Goal: Task Accomplishment & Management: Use online tool/utility

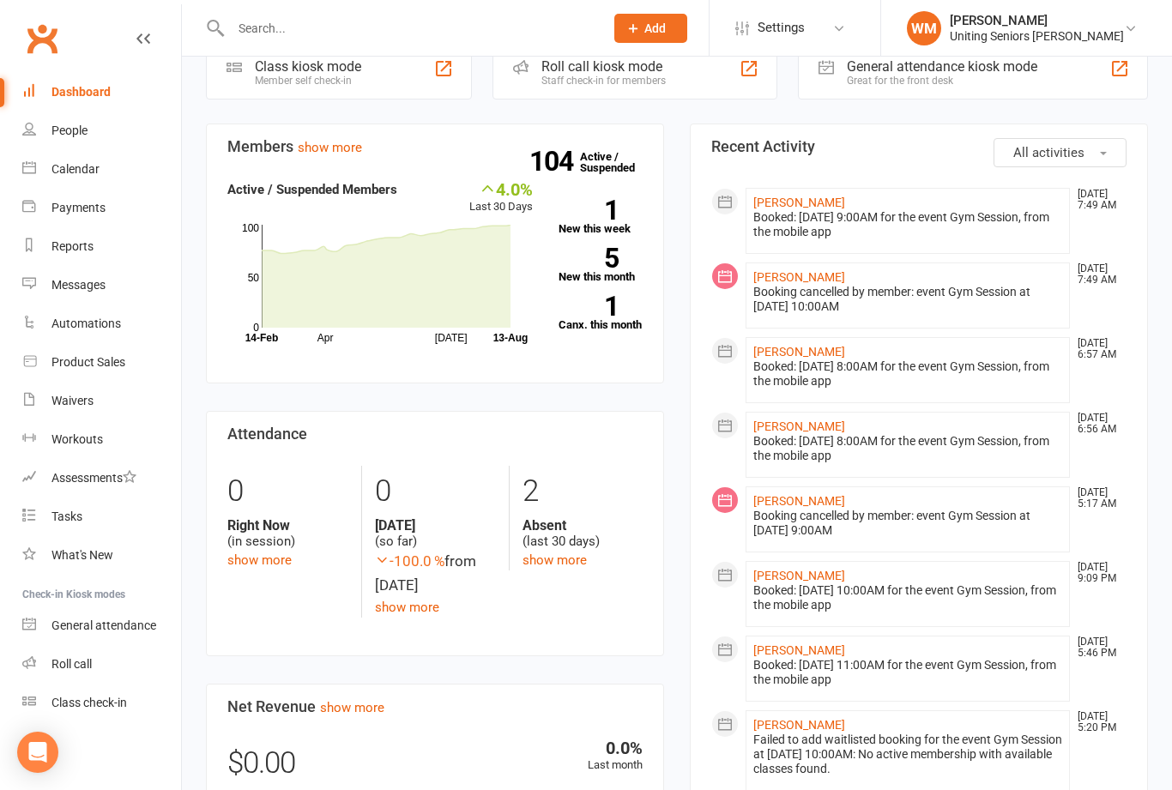
scroll to position [475, 0]
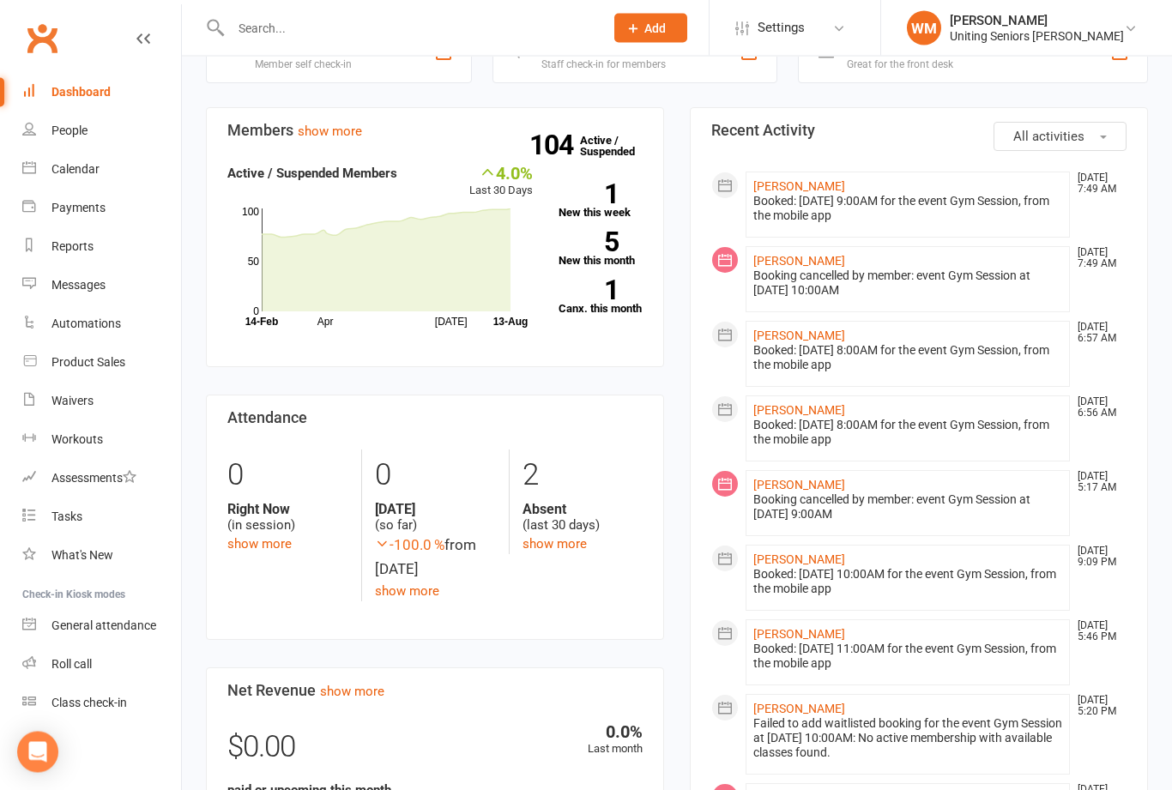
click at [65, 698] on div "Class check-in" at bounding box center [89, 703] width 76 height 14
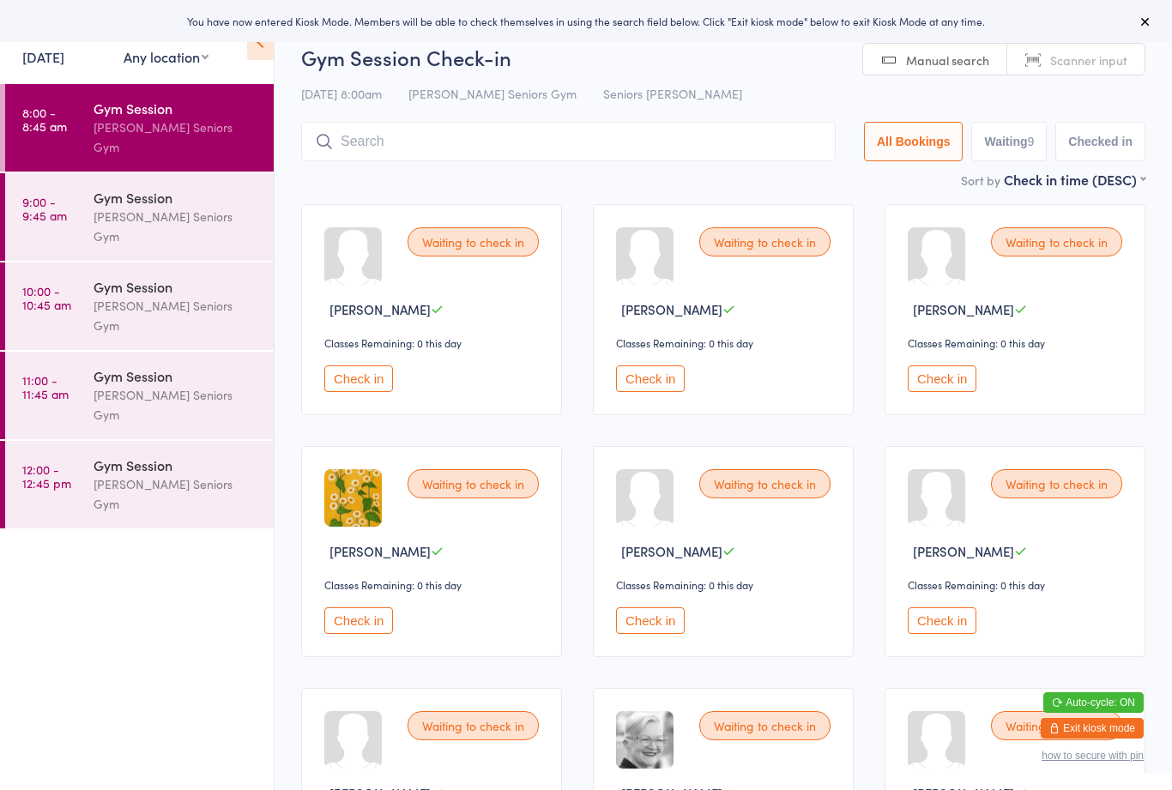
click at [1065, 54] on span "Scanner input" at bounding box center [1088, 59] width 77 height 17
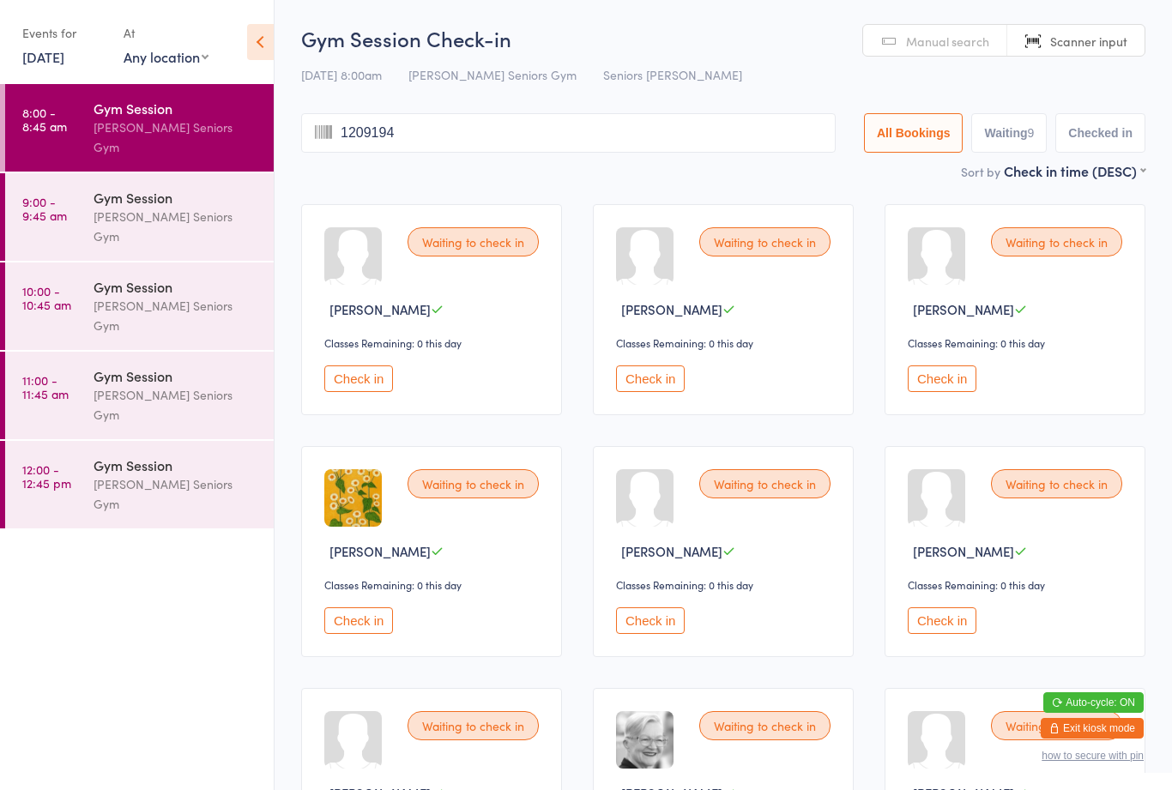
type input "12091946"
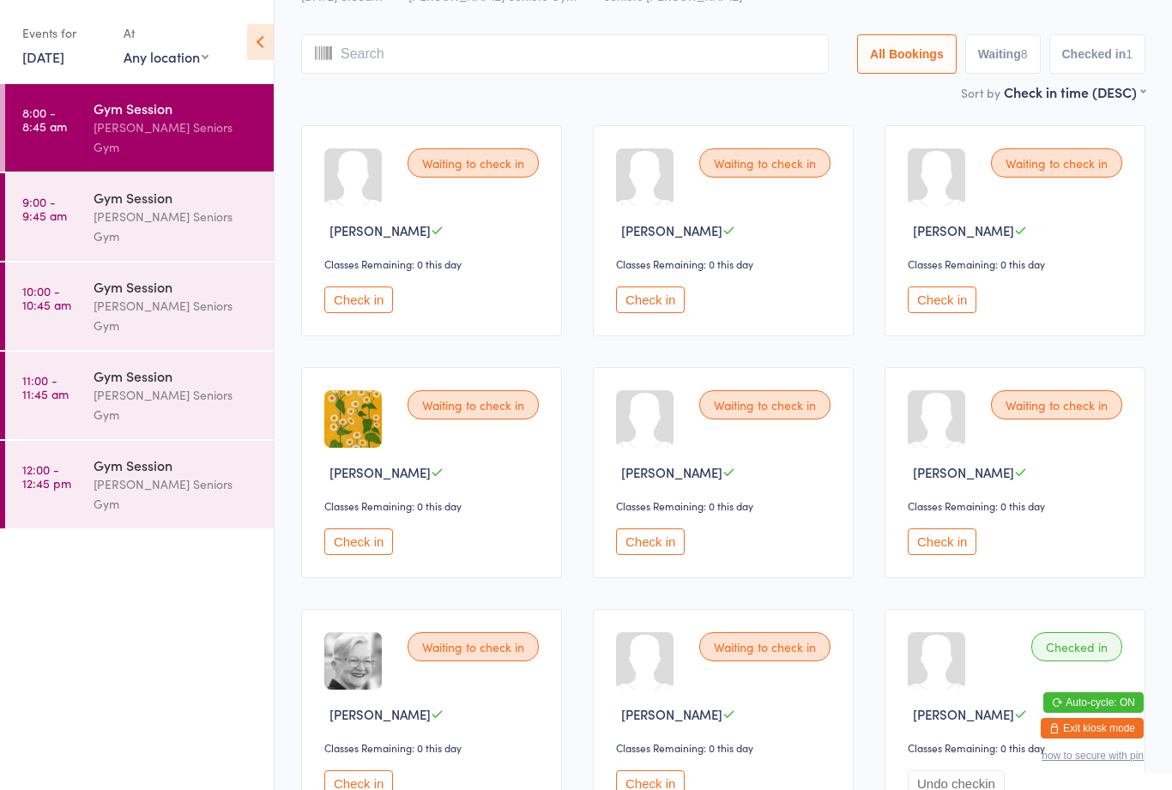
scroll to position [71, 0]
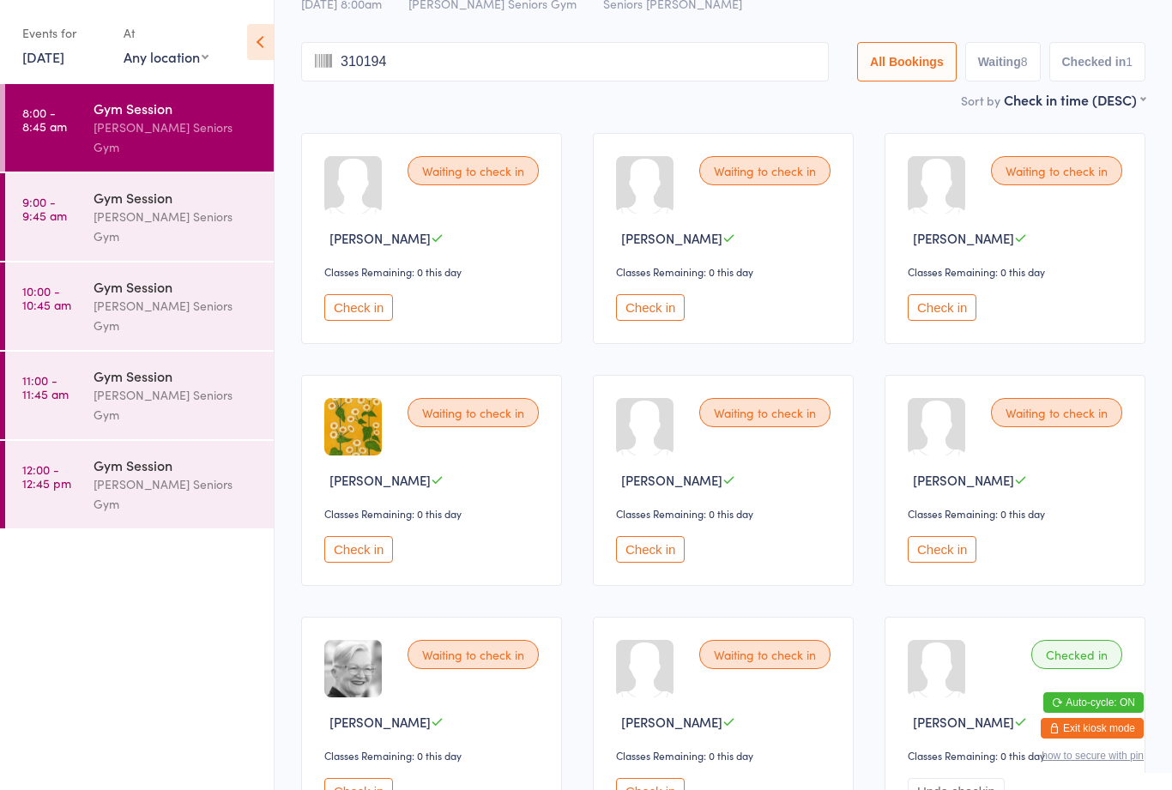
type input "3101942"
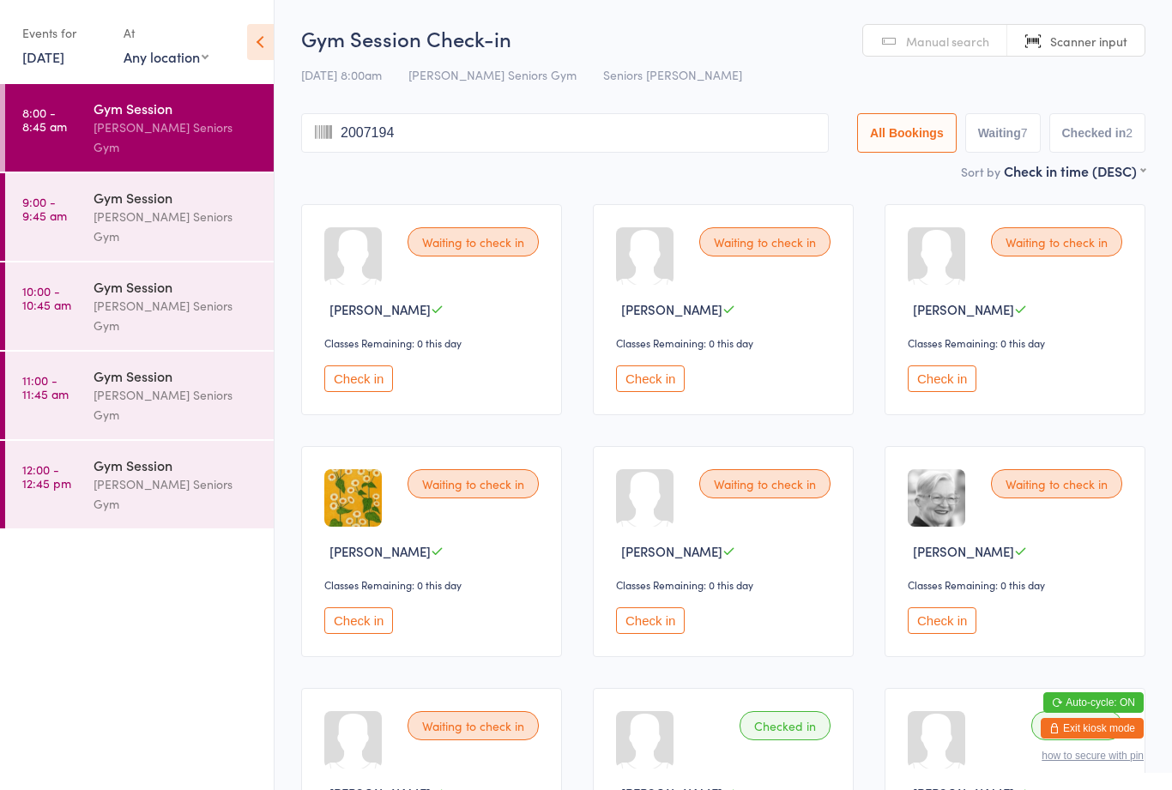
type input "20071943"
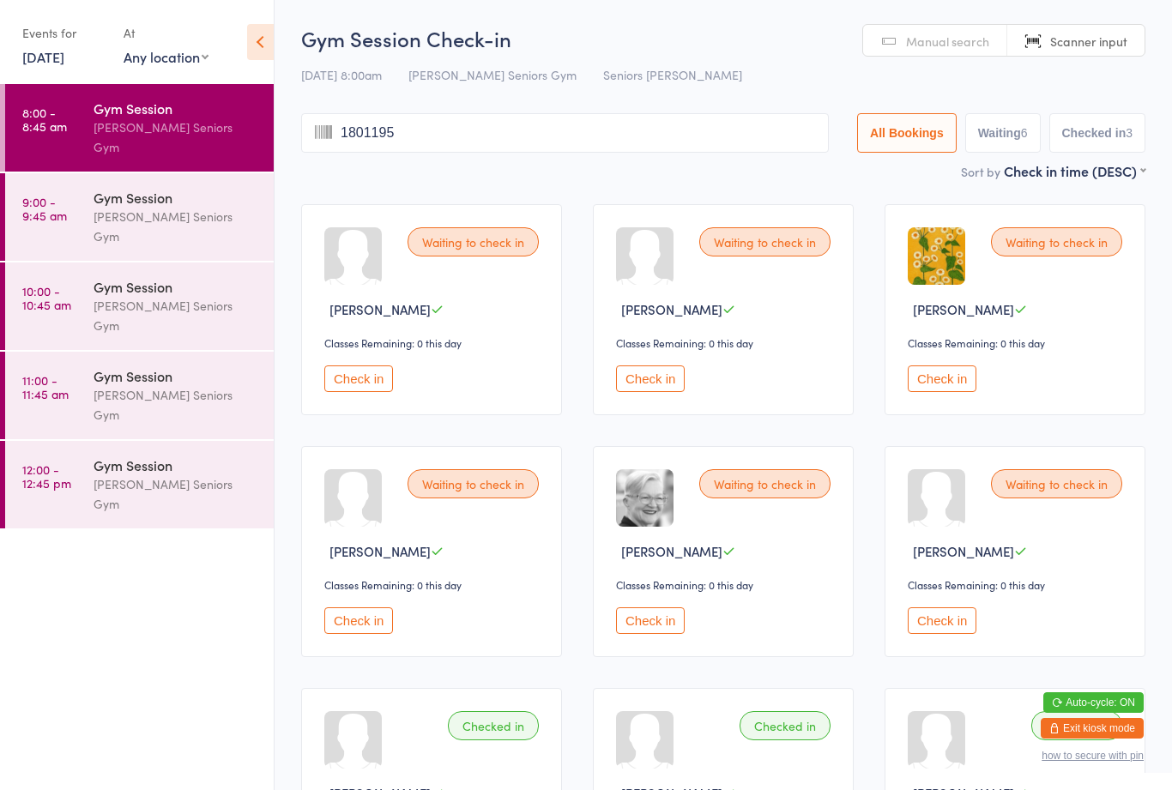
type input "18011952"
type input "26031948"
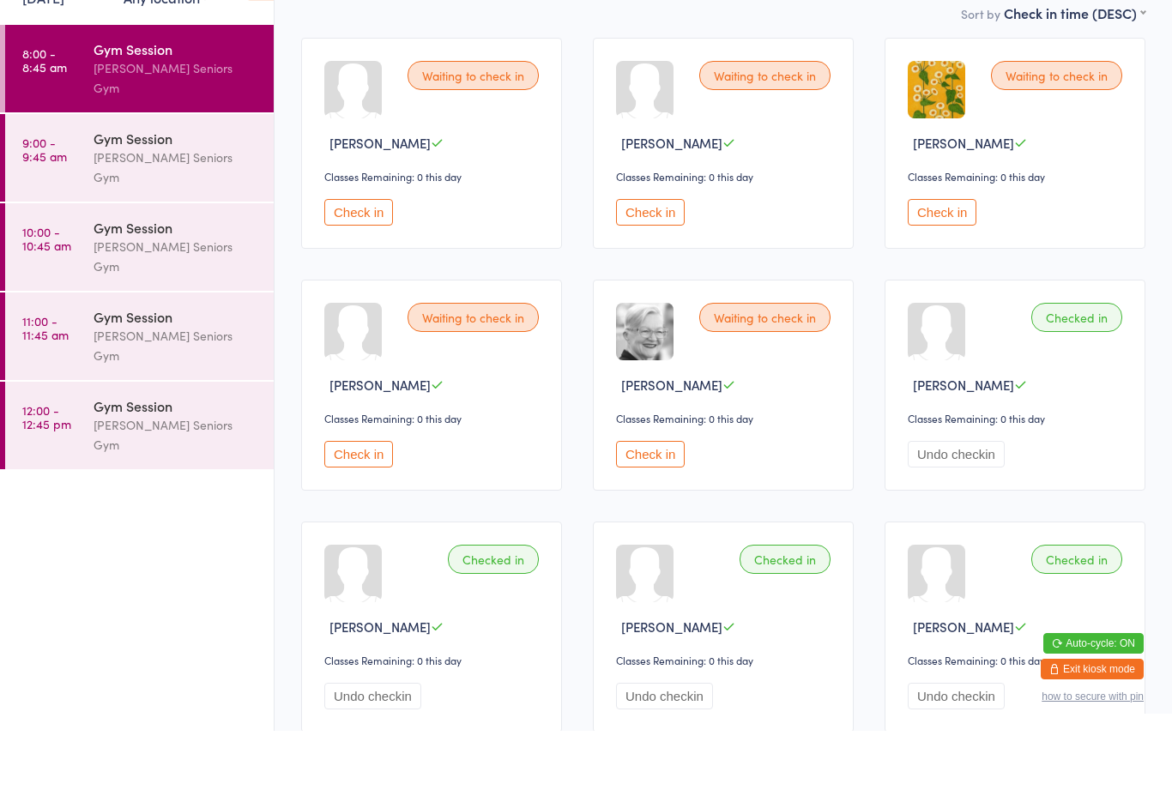
click at [668, 258] on button "Check in" at bounding box center [650, 271] width 69 height 27
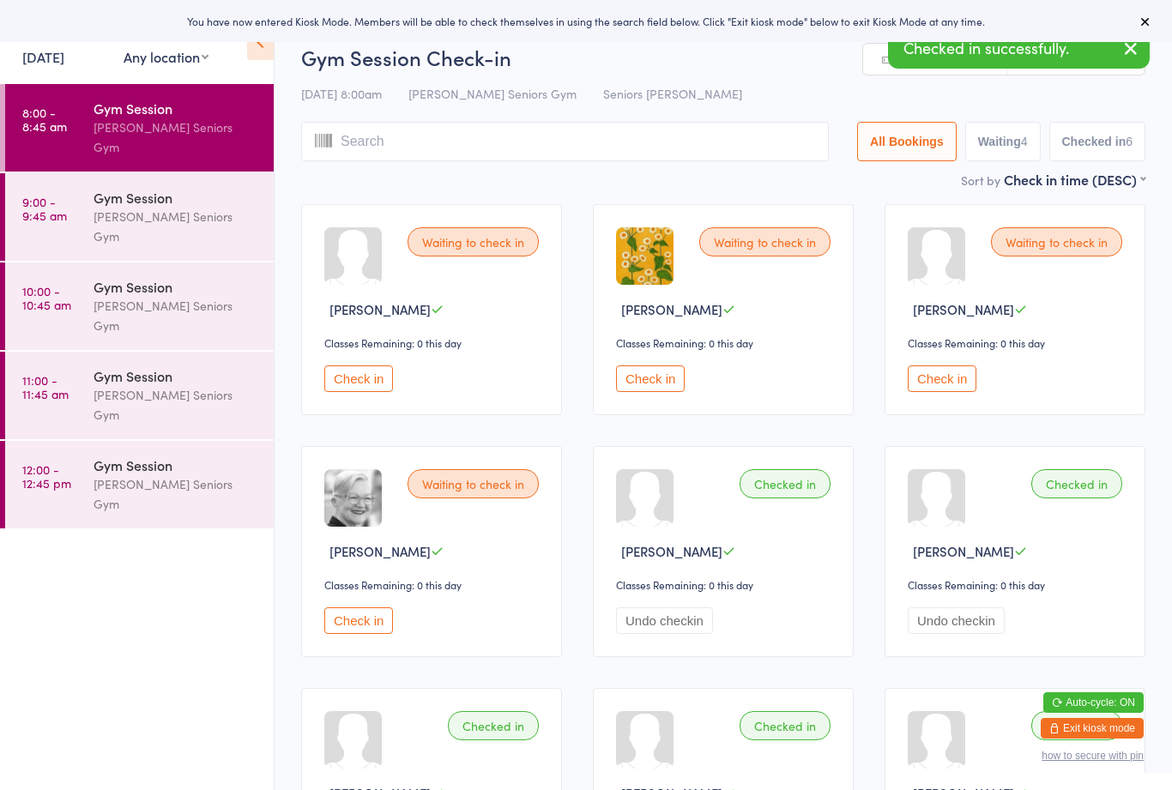
click at [595, 127] on input "search" at bounding box center [565, 141] width 528 height 39
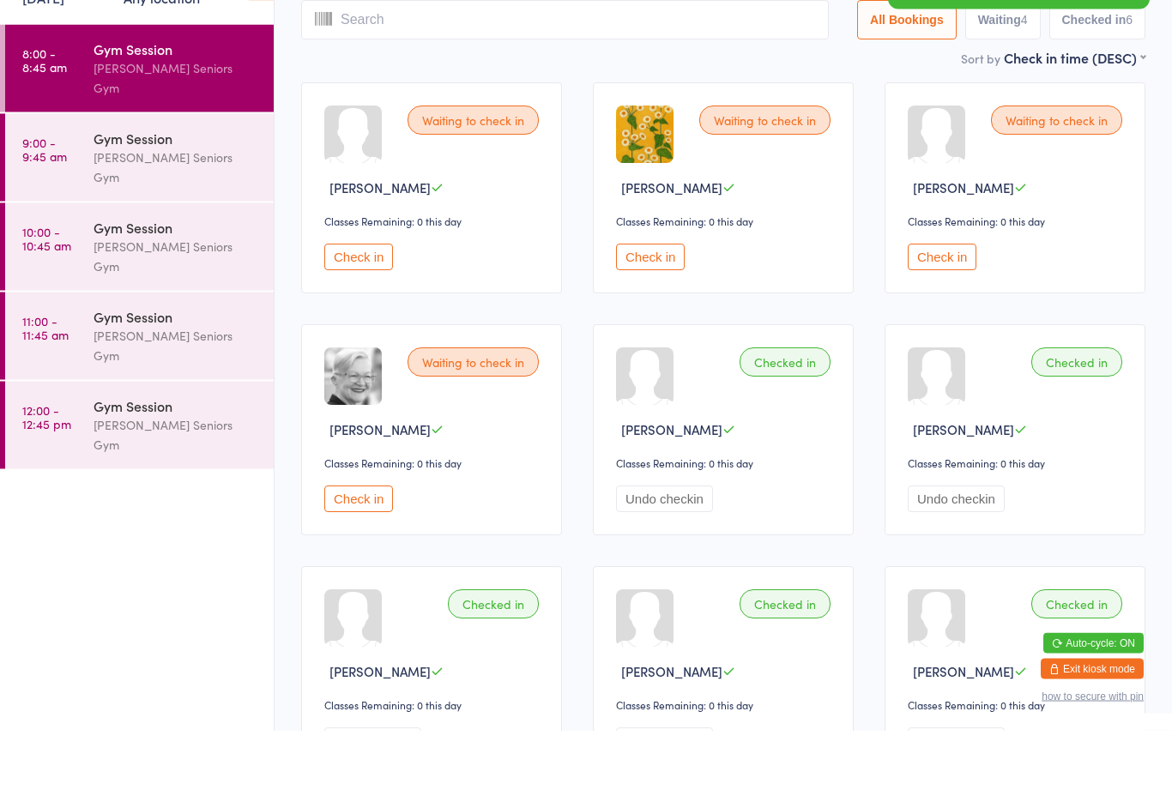
scroll to position [63, 0]
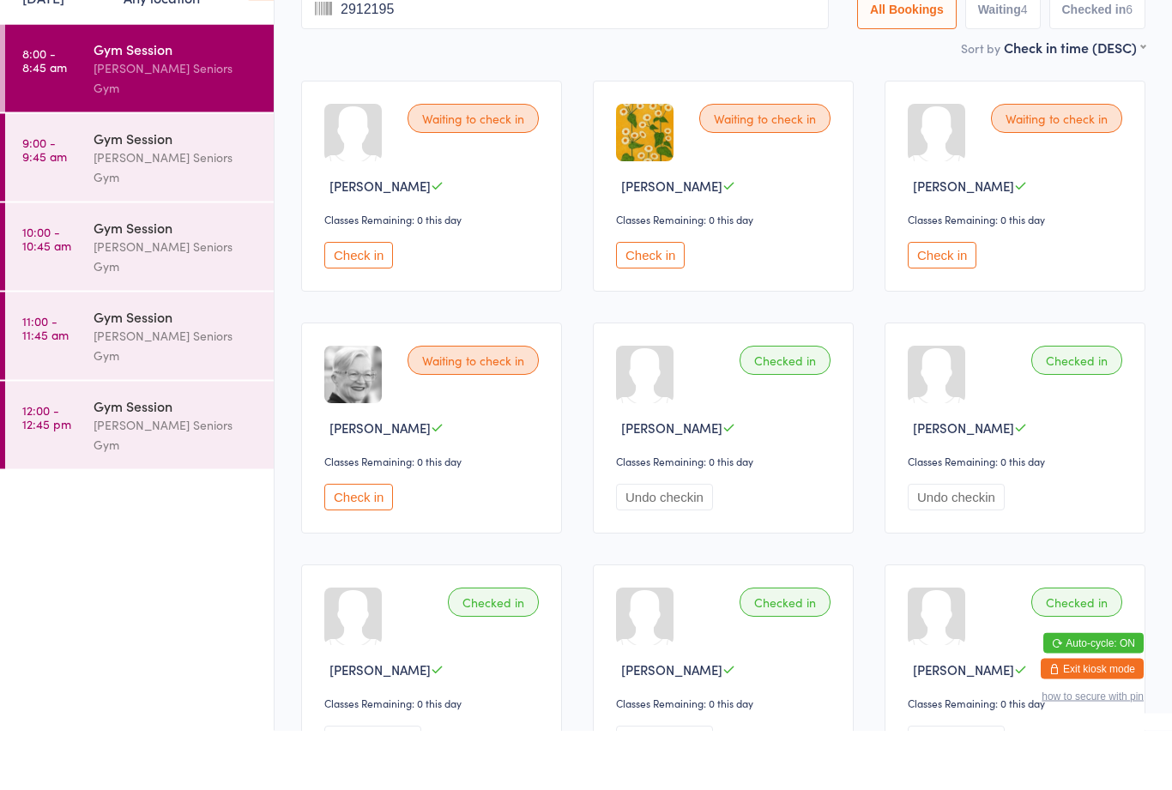
type input "29121955"
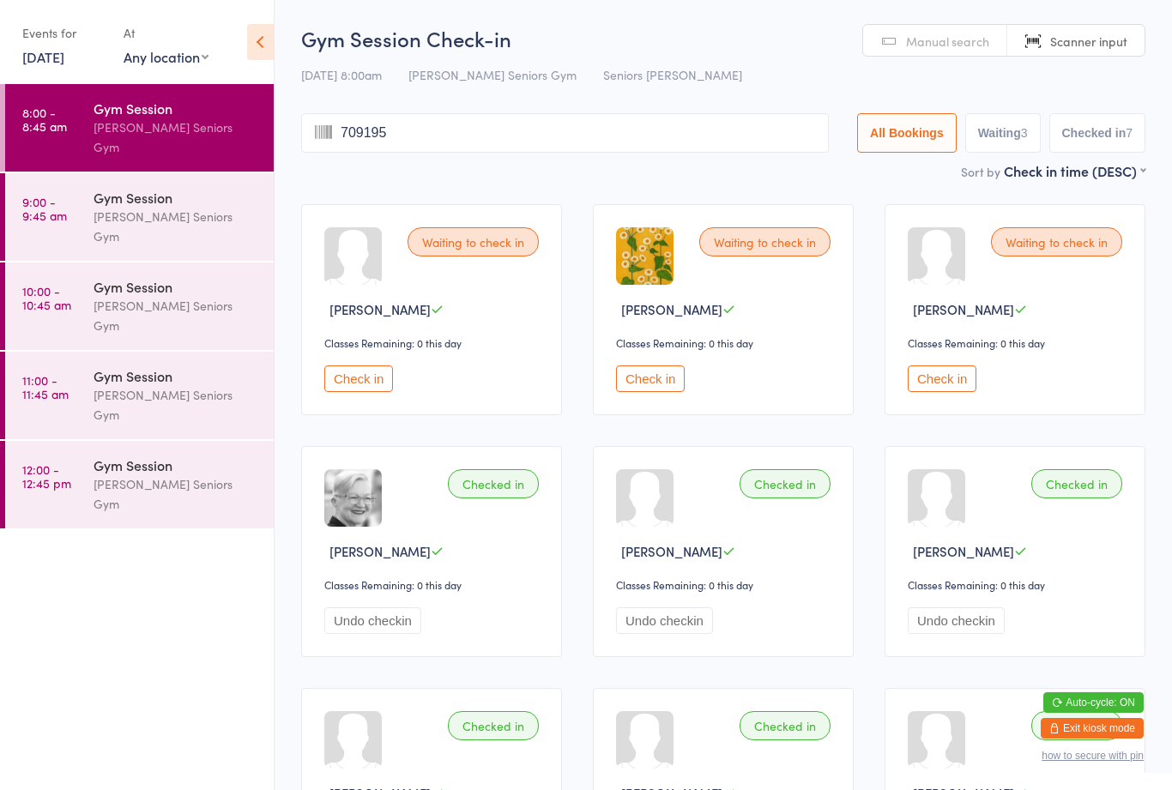
type input "7091954"
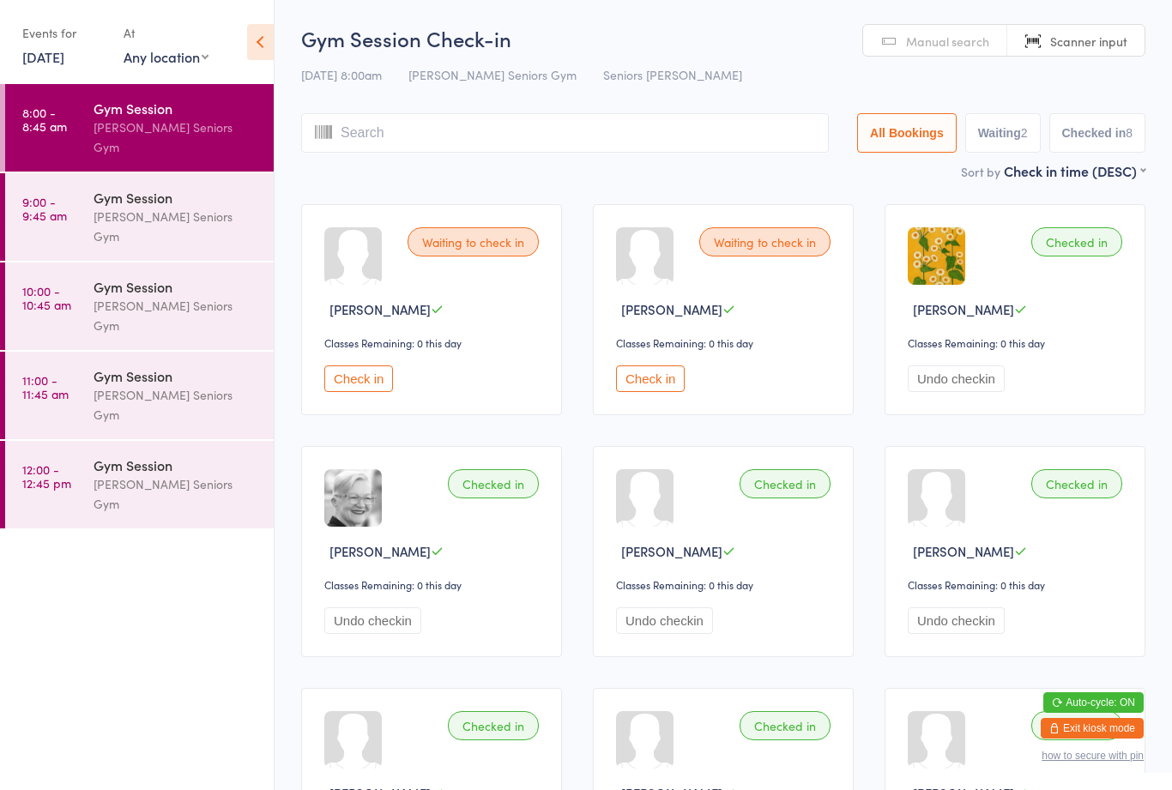
click at [393, 375] on button "Check in" at bounding box center [358, 379] width 69 height 27
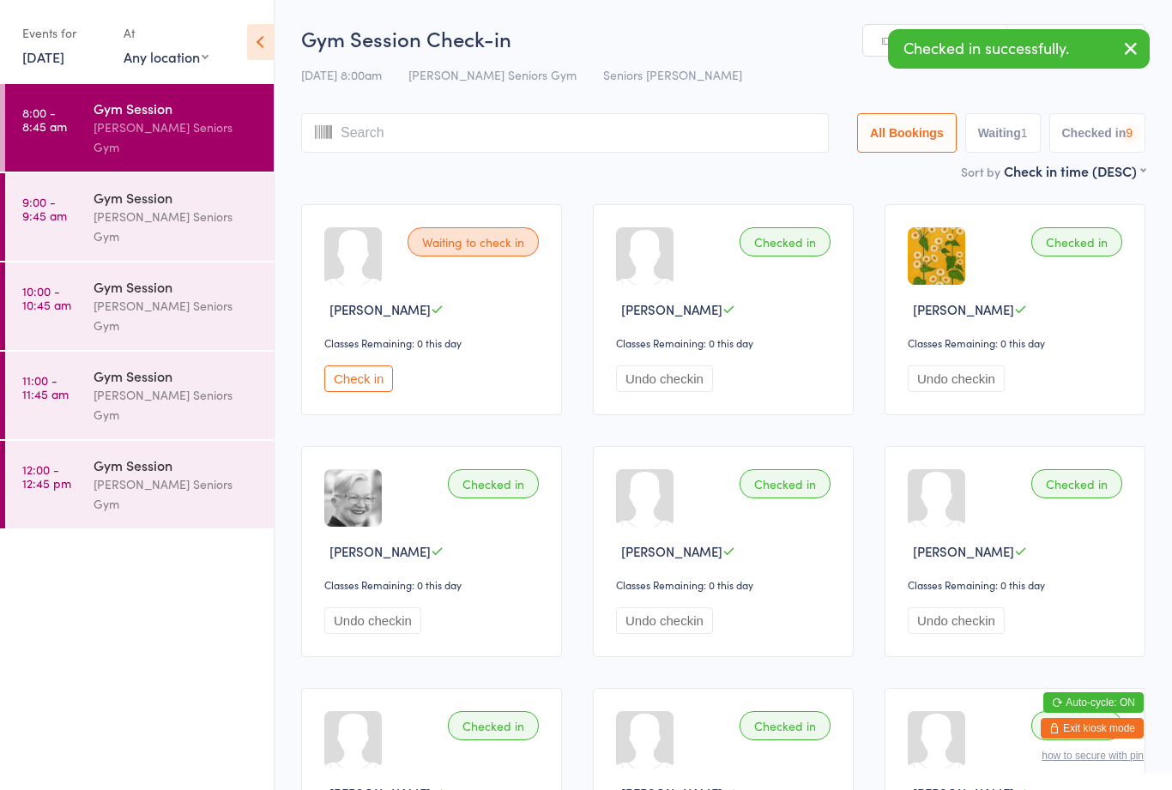
click at [456, 137] on input "search" at bounding box center [565, 132] width 528 height 39
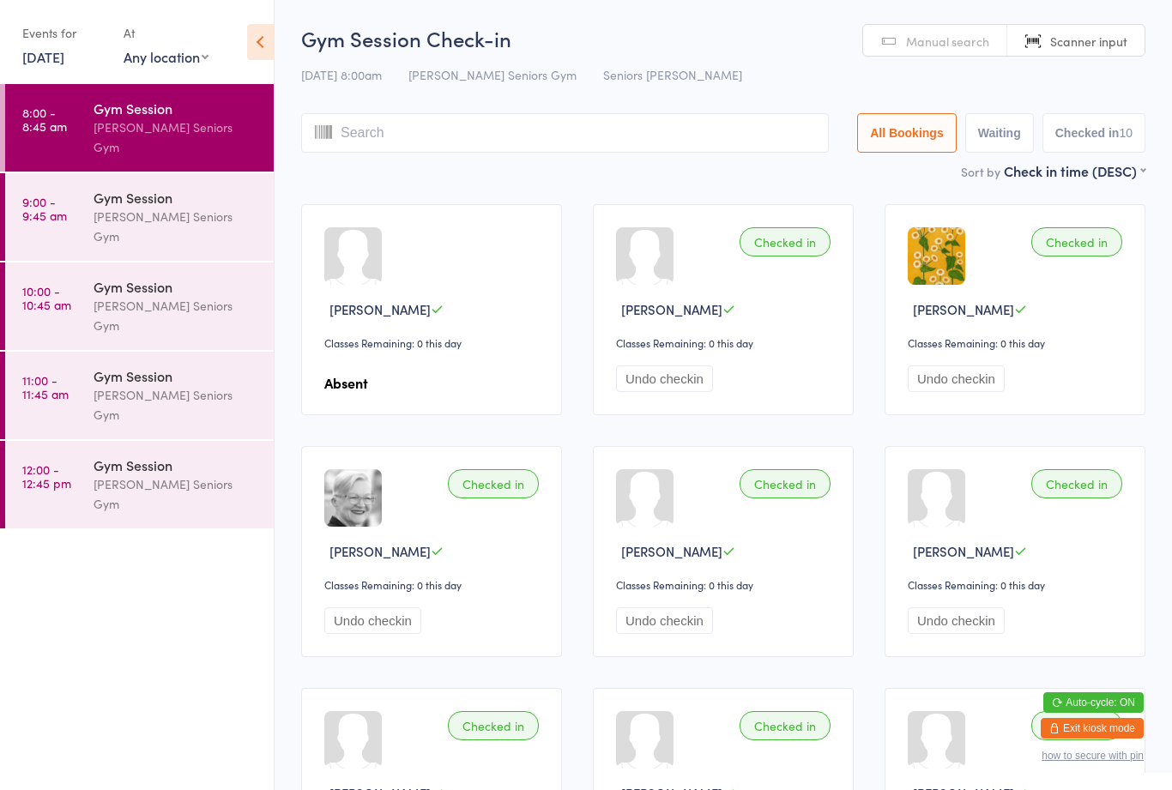
click at [174, 139] on div "Gym Session [PERSON_NAME] Seniors Gym" at bounding box center [184, 128] width 180 height 88
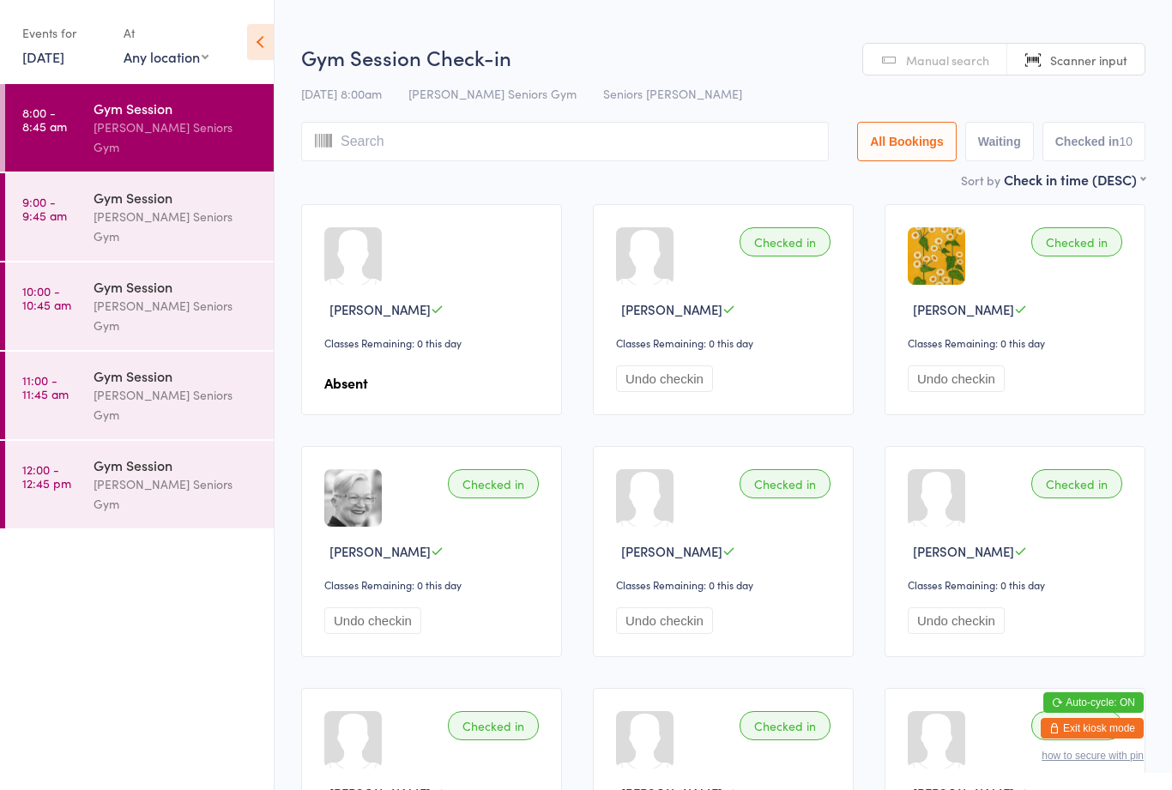
click at [195, 207] on div "[PERSON_NAME] Seniors Gym" at bounding box center [177, 226] width 166 height 39
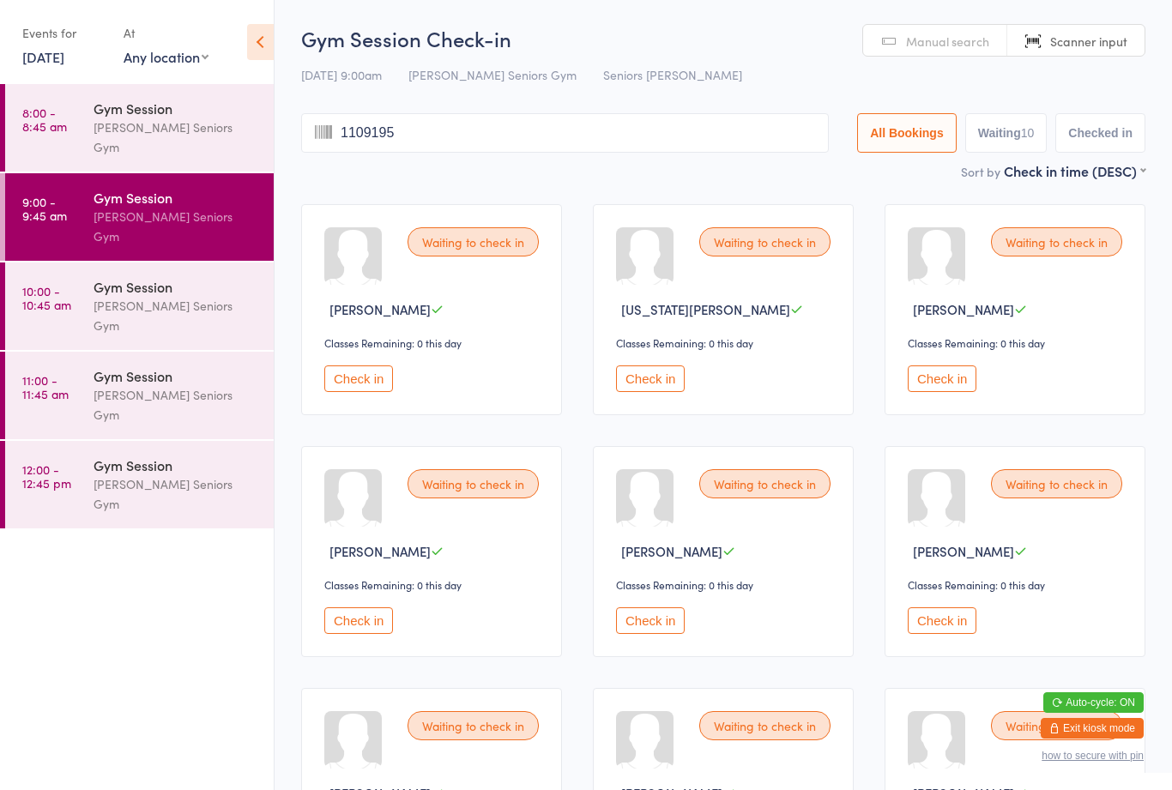
type input "11091952"
type input "21031946"
click at [932, 634] on button "Check in" at bounding box center [942, 621] width 69 height 27
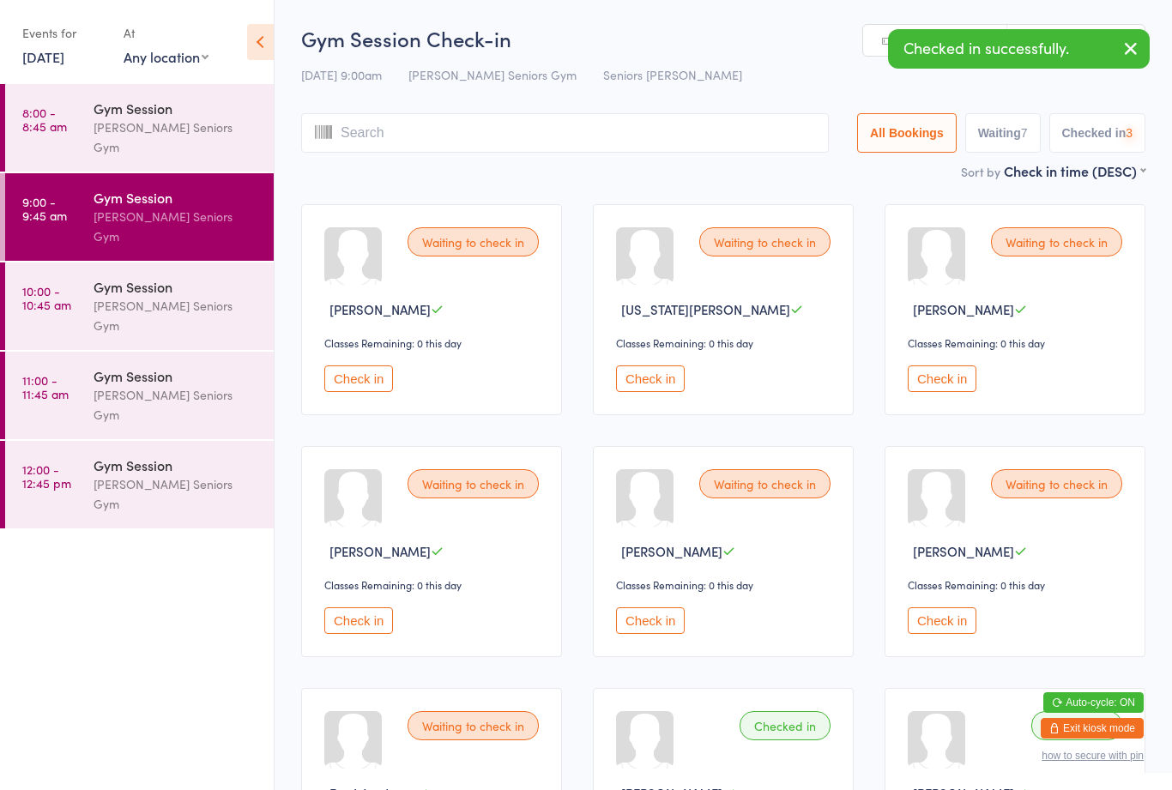
click at [662, 126] on input "search" at bounding box center [565, 132] width 528 height 39
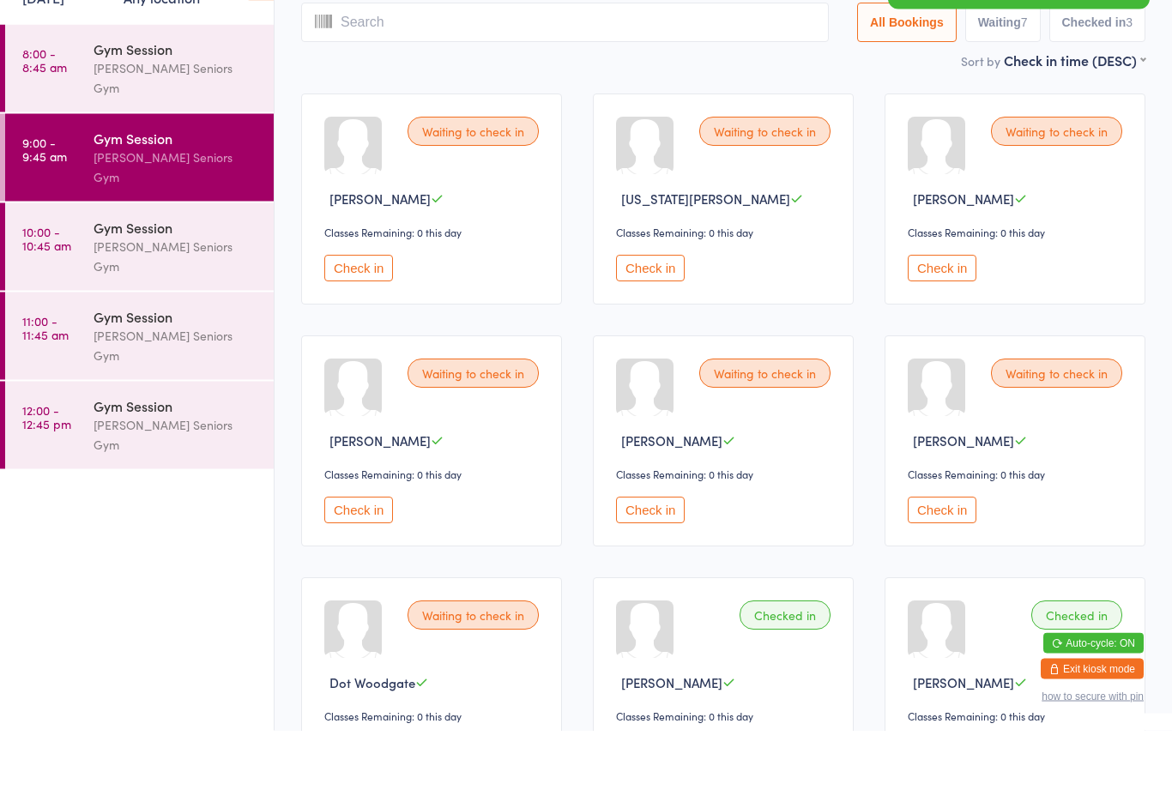
scroll to position [55, 0]
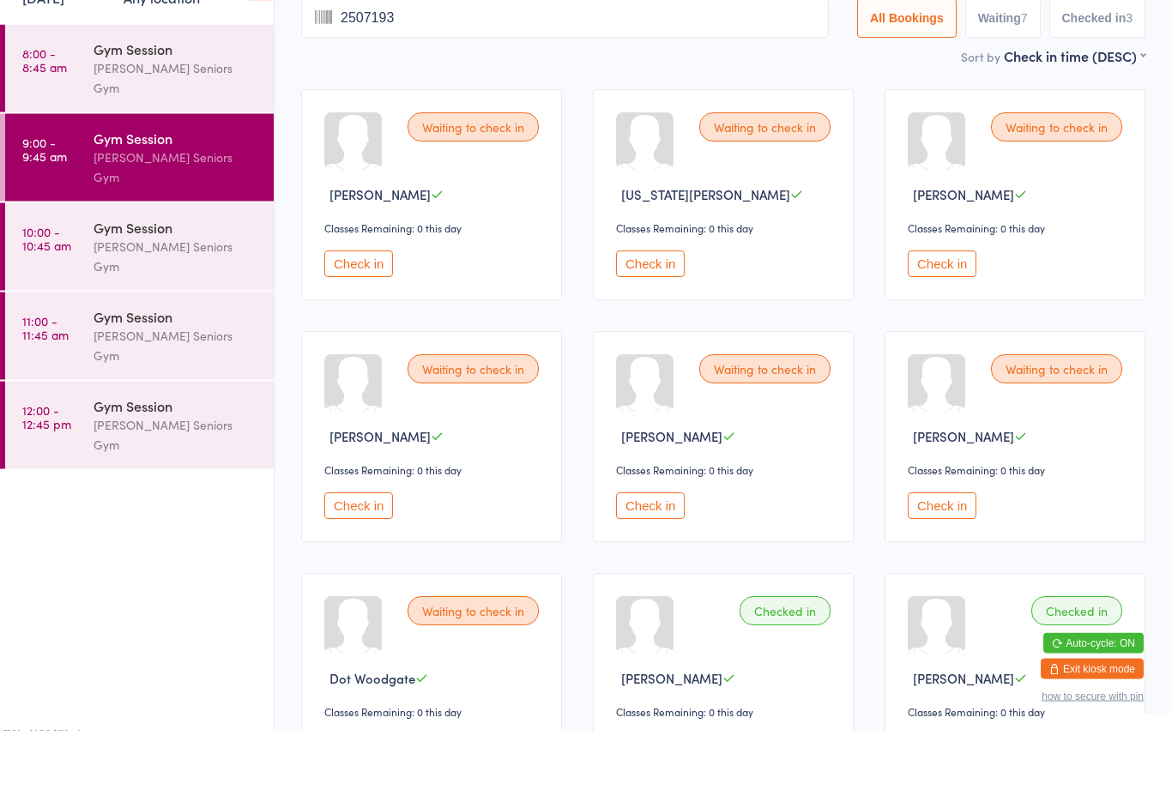
type input "25071935"
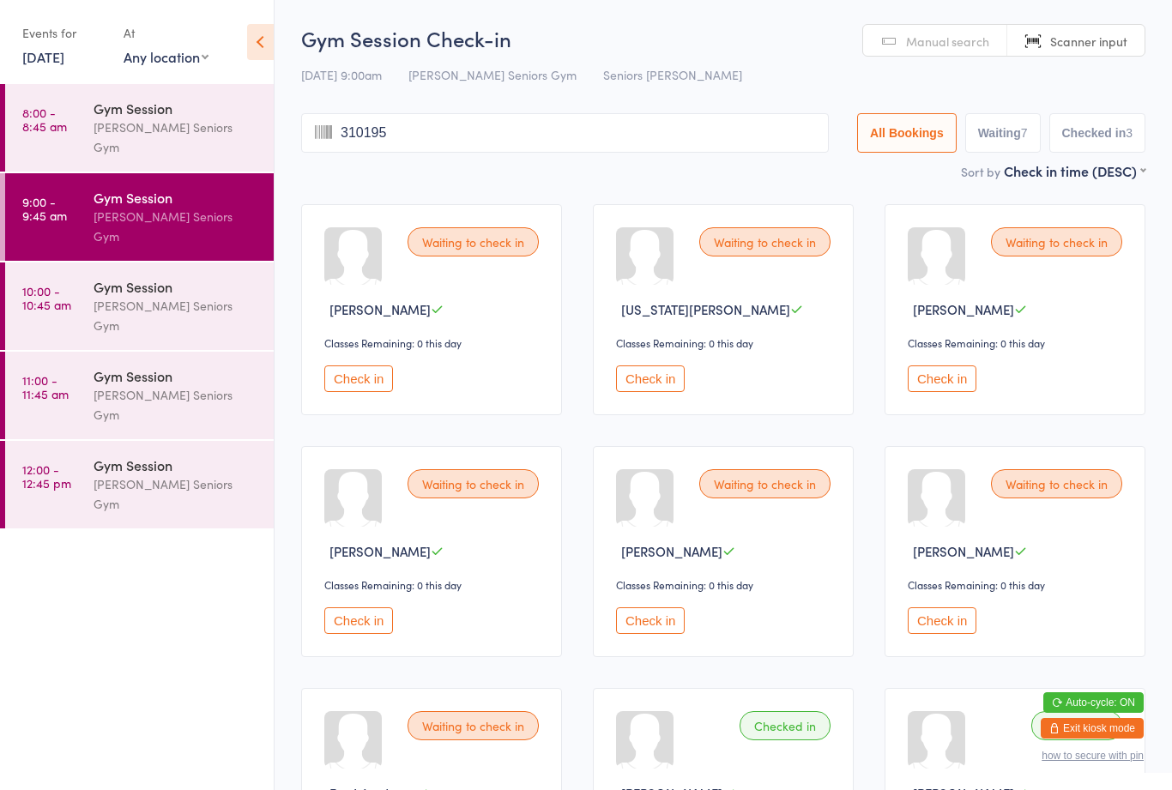
type input "3101954"
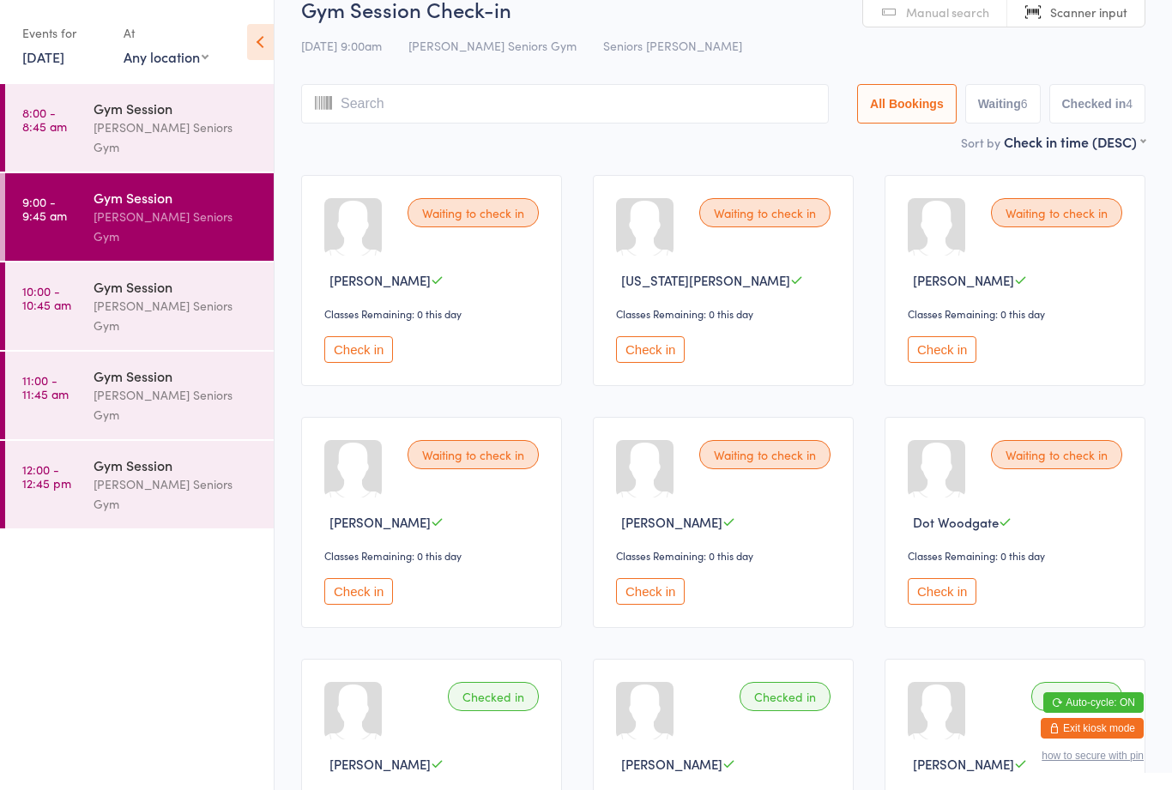
scroll to position [9, 0]
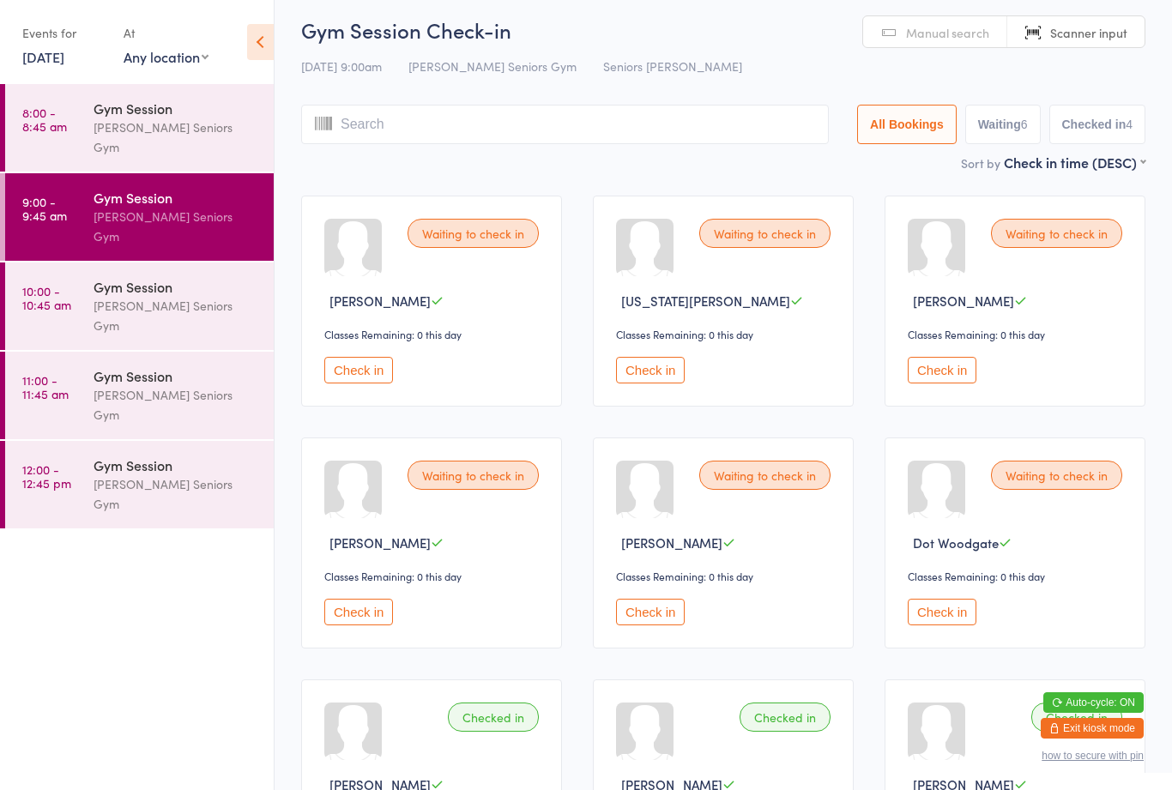
click at [369, 374] on button "Check in" at bounding box center [358, 370] width 69 height 27
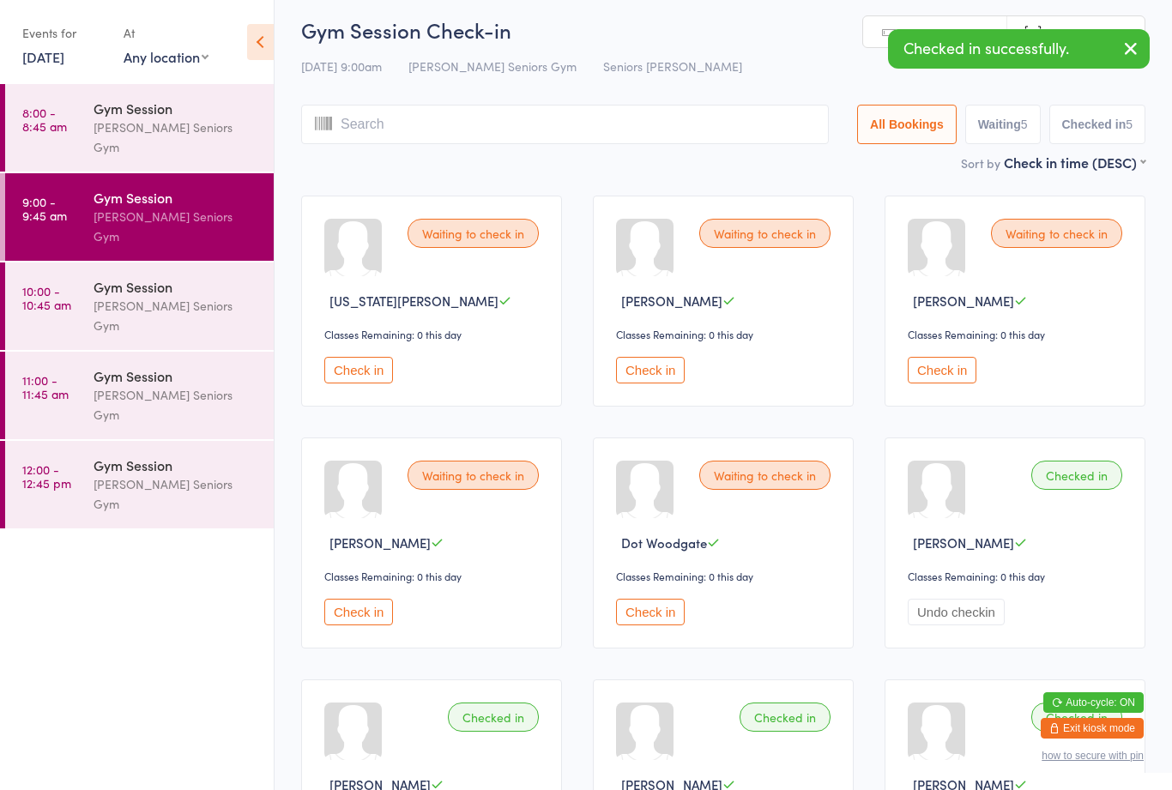
click at [655, 622] on button "Check in" at bounding box center [650, 612] width 69 height 27
click at [626, 123] on input "search" at bounding box center [565, 124] width 528 height 39
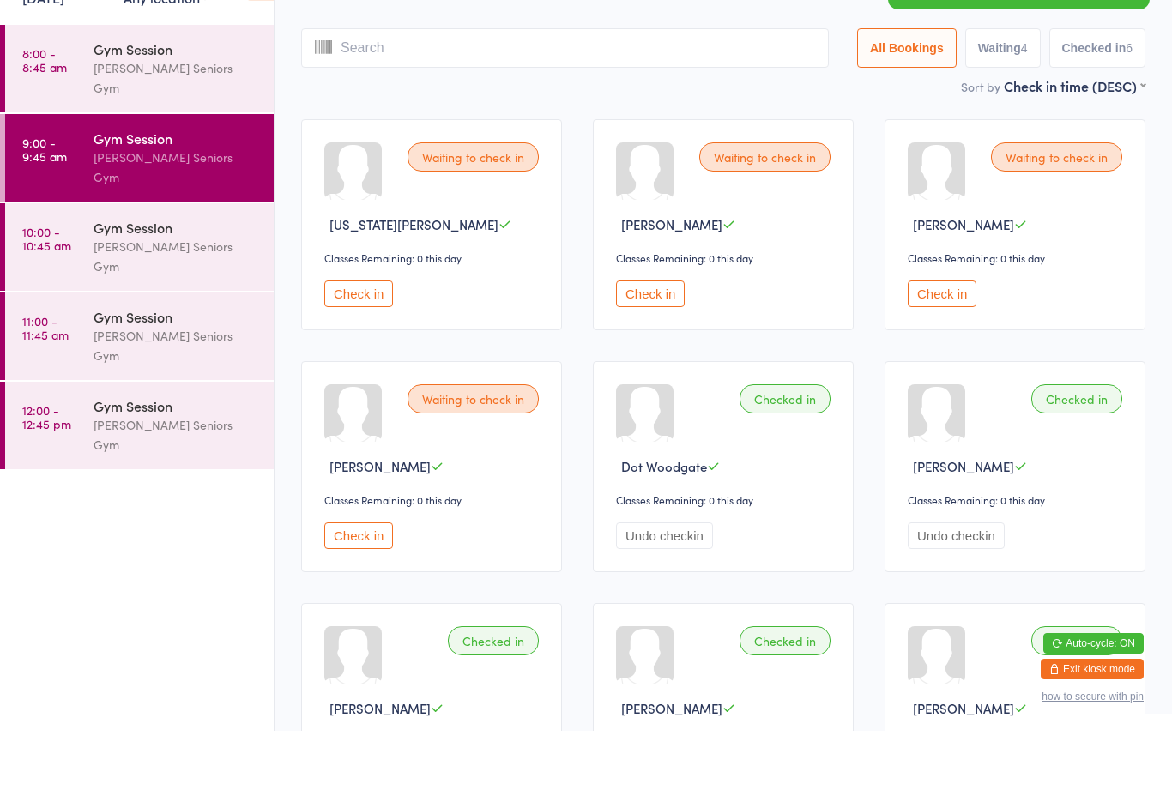
scroll to position [56, 0]
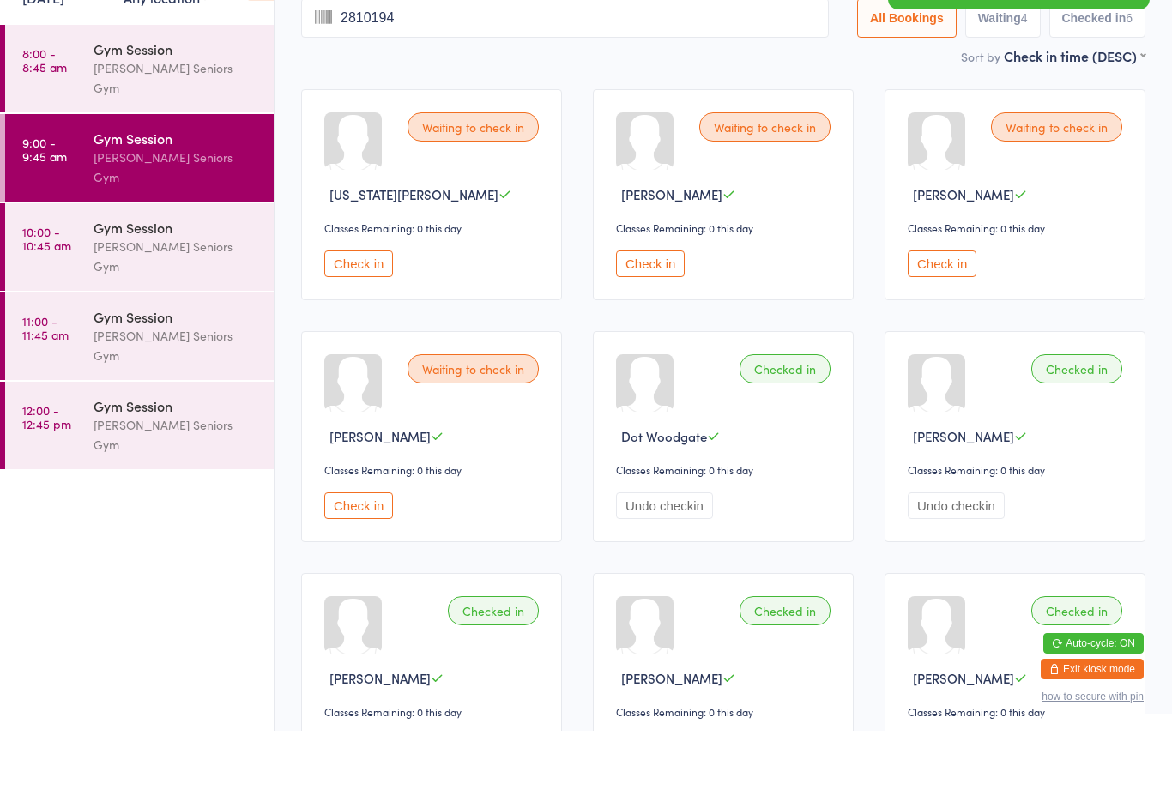
type input "28101945"
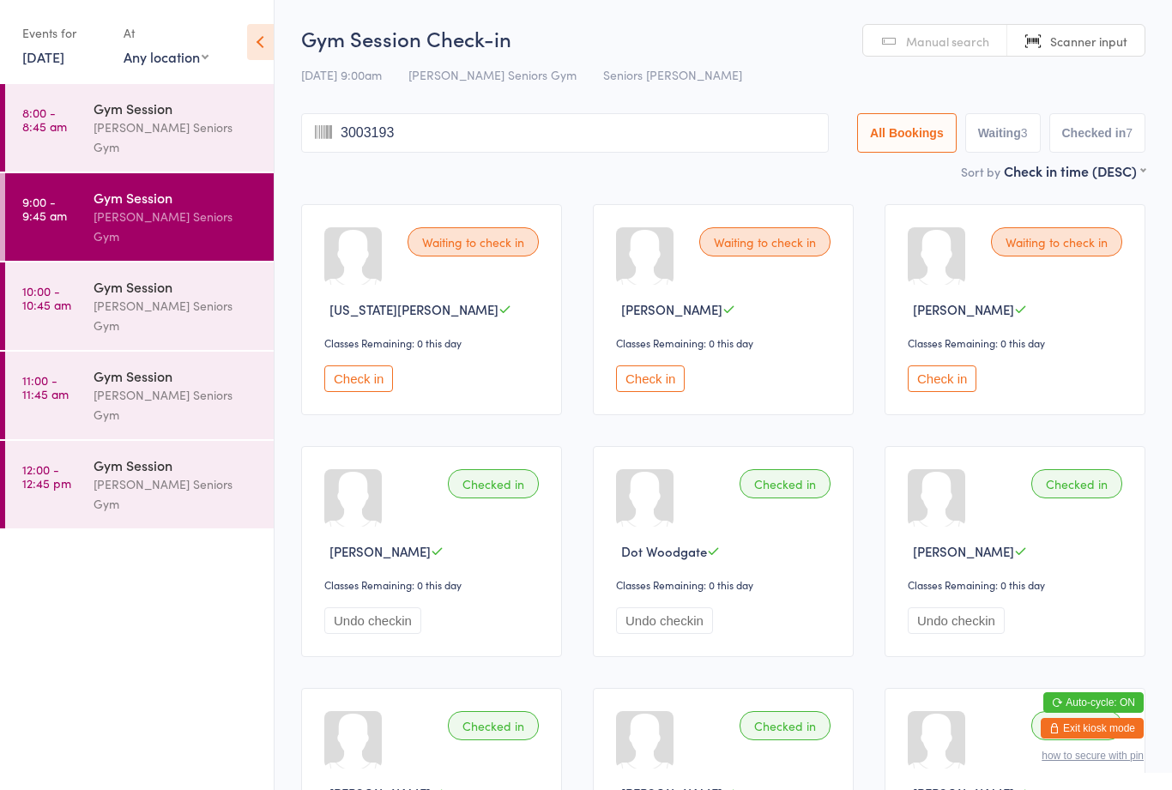
type input "30031939"
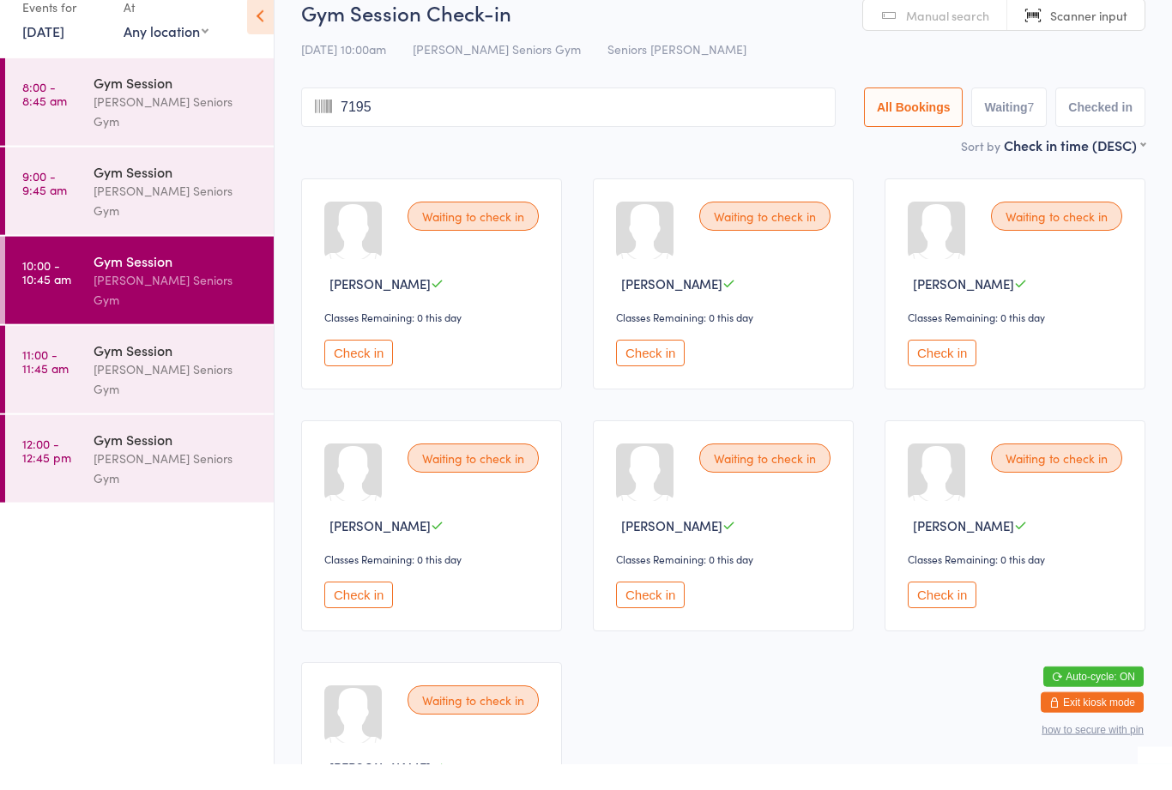
type input "71955"
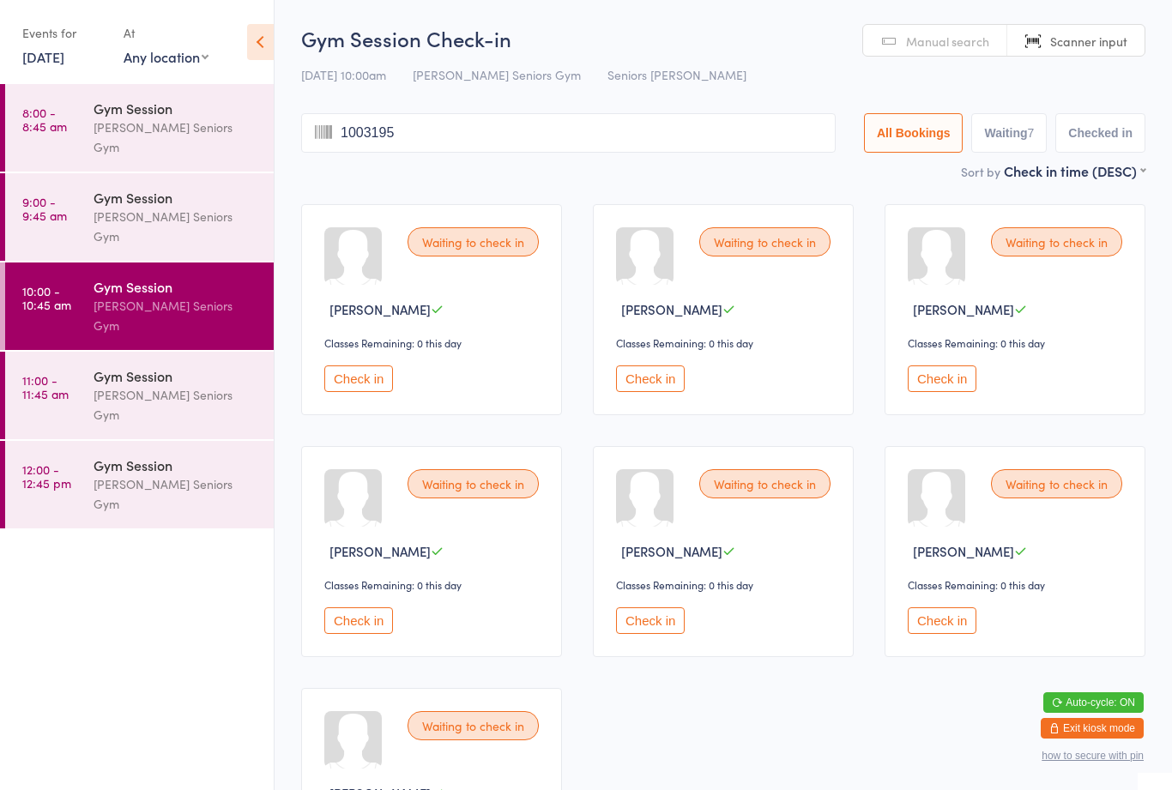
type input "10031950"
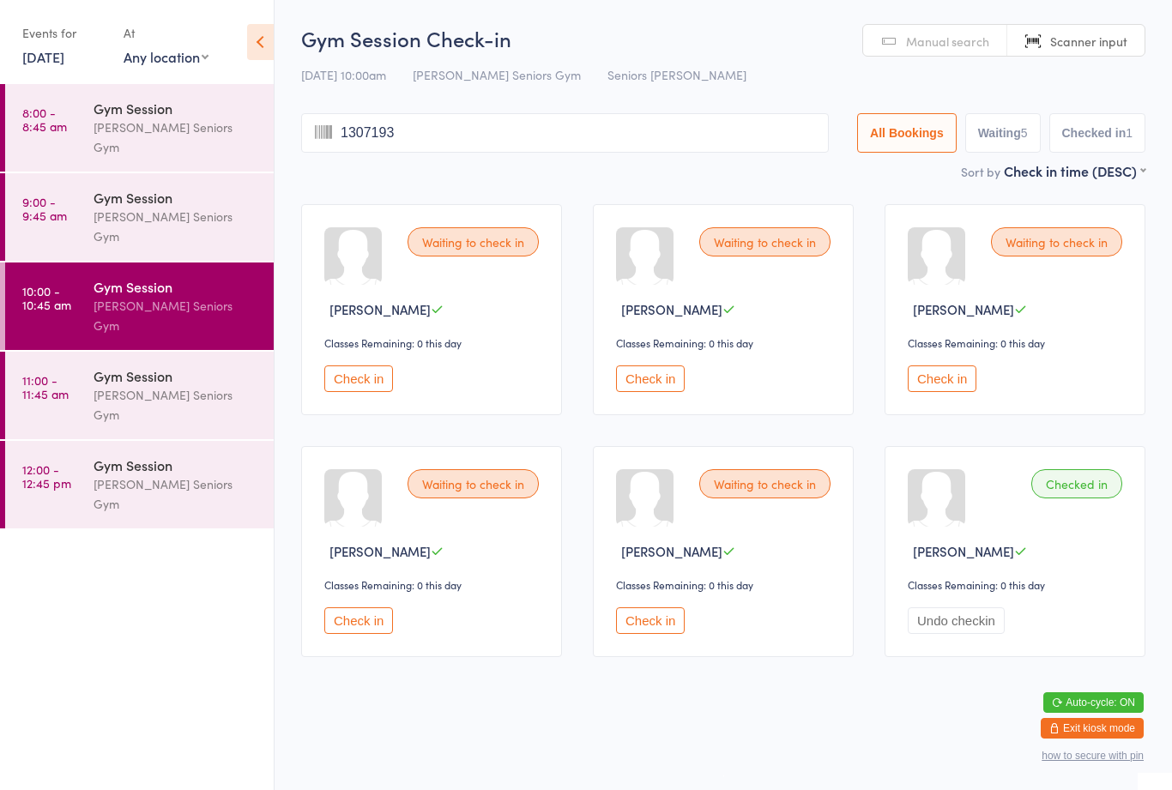
type input "13071938"
type input "19031939"
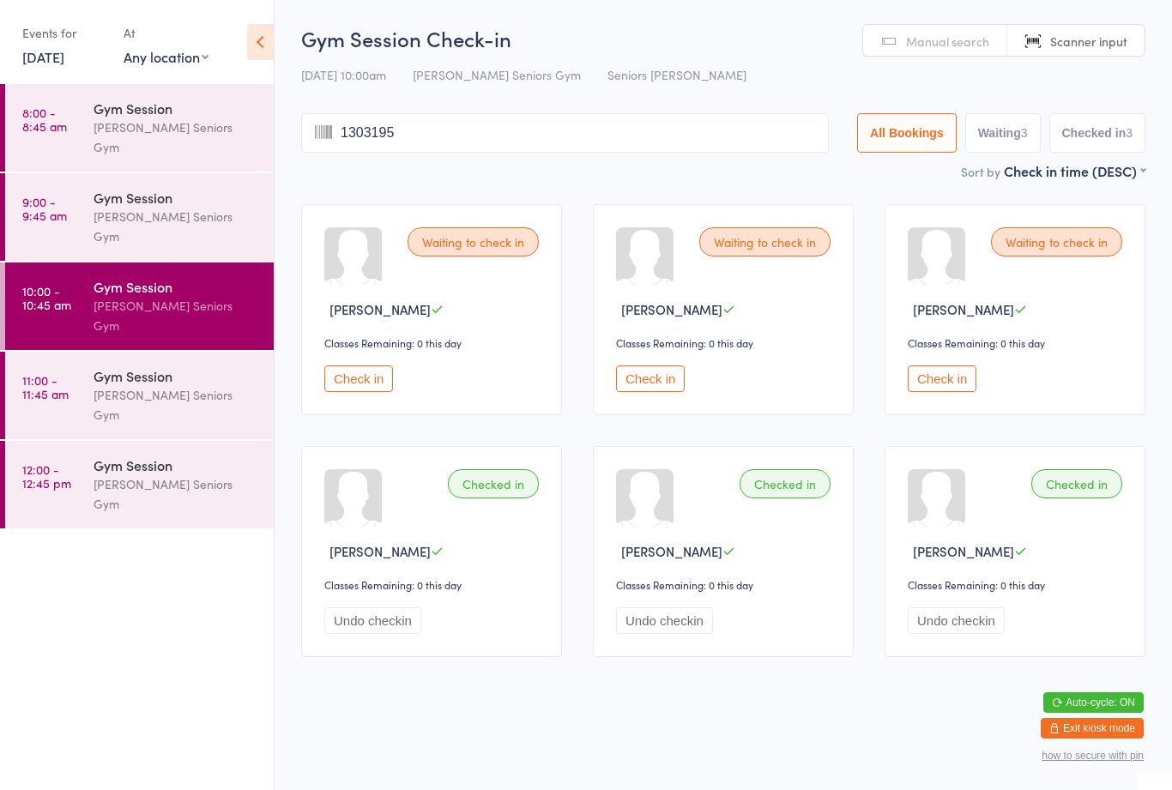
type input "13031951"
type input "18081941"
